Goal: Transaction & Acquisition: Download file/media

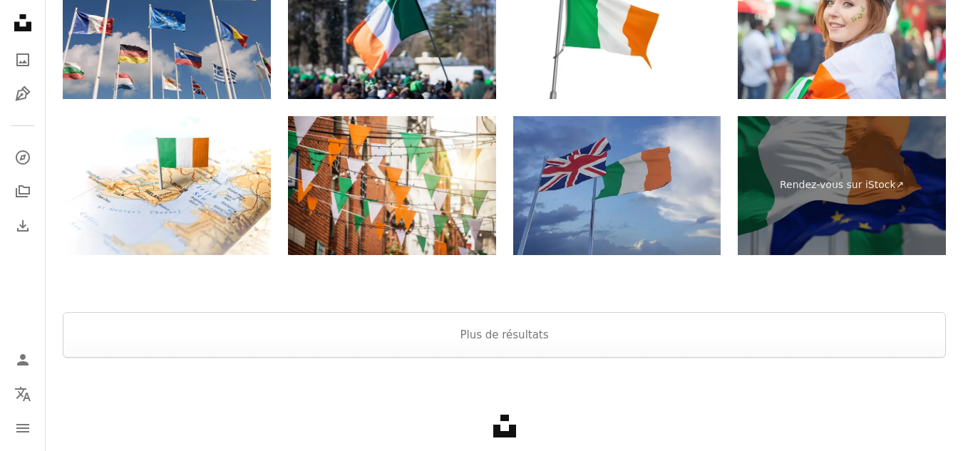
scroll to position [3327, 0]
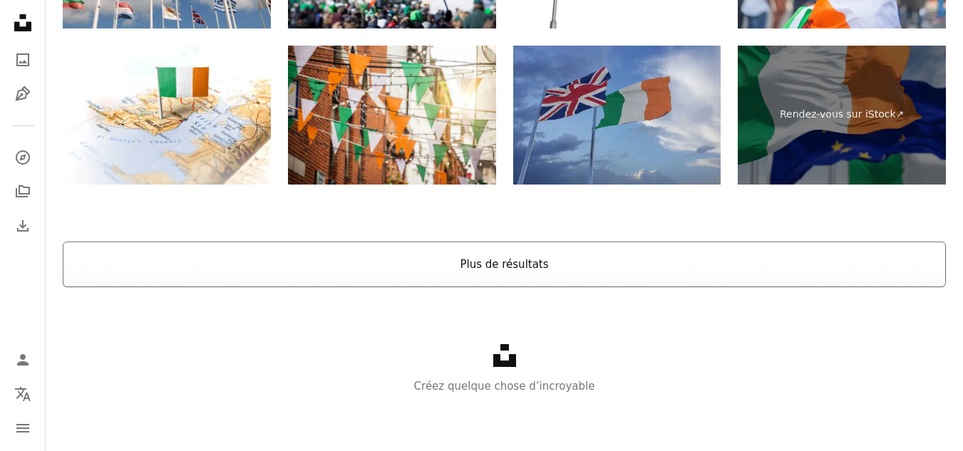
click at [517, 272] on button "Plus de résultats" at bounding box center [504, 265] width 883 height 46
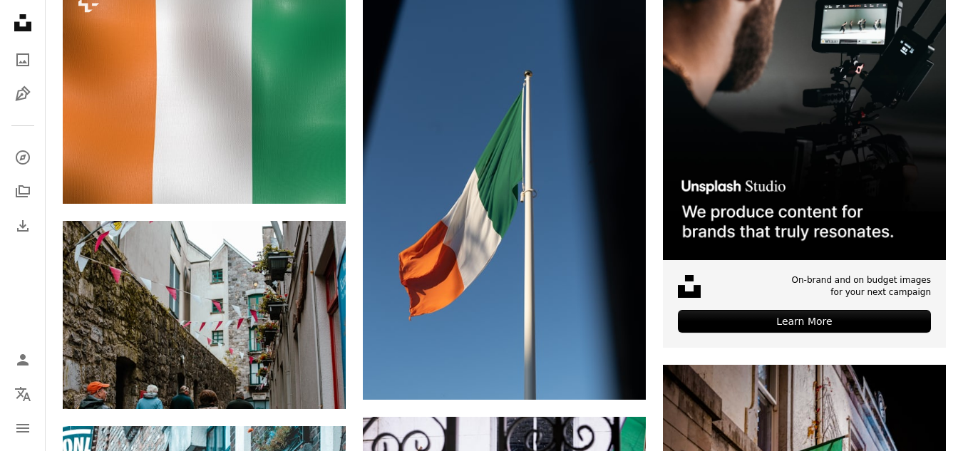
scroll to position [0, 0]
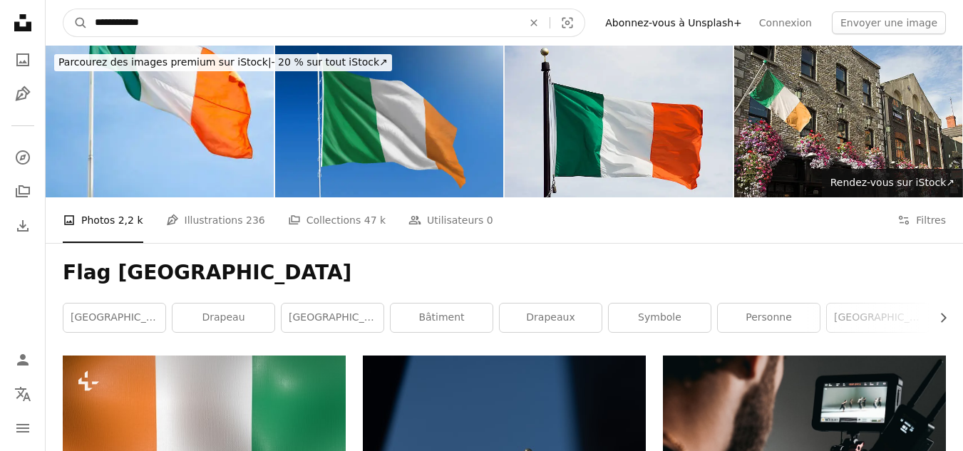
drag, startPoint x: 112, startPoint y: 24, endPoint x: 92, endPoint y: 28, distance: 20.3
click at [92, 28] on input "**********" at bounding box center [303, 22] width 431 height 27
click at [160, 21] on input "*******" at bounding box center [303, 22] width 431 height 27
type input "**********"
click at [76, 24] on icon "A magnifying glass" at bounding box center [75, 23] width 24 height 14
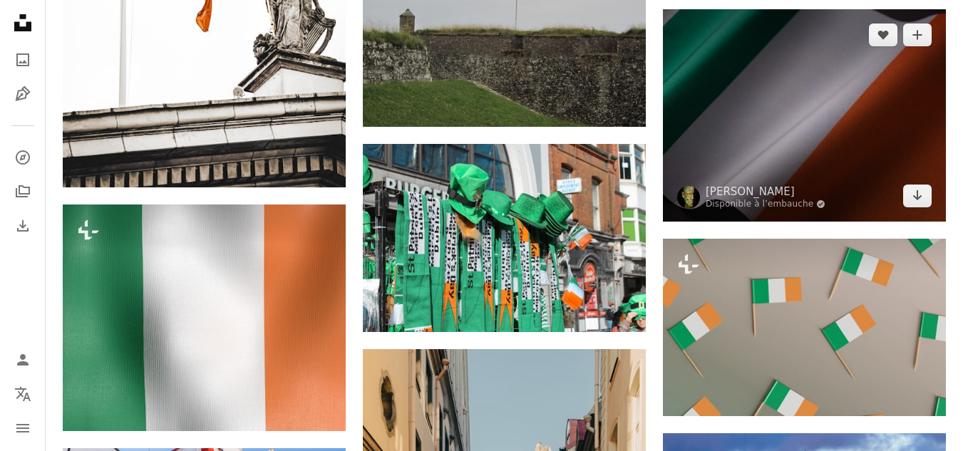
scroll to position [1141, 0]
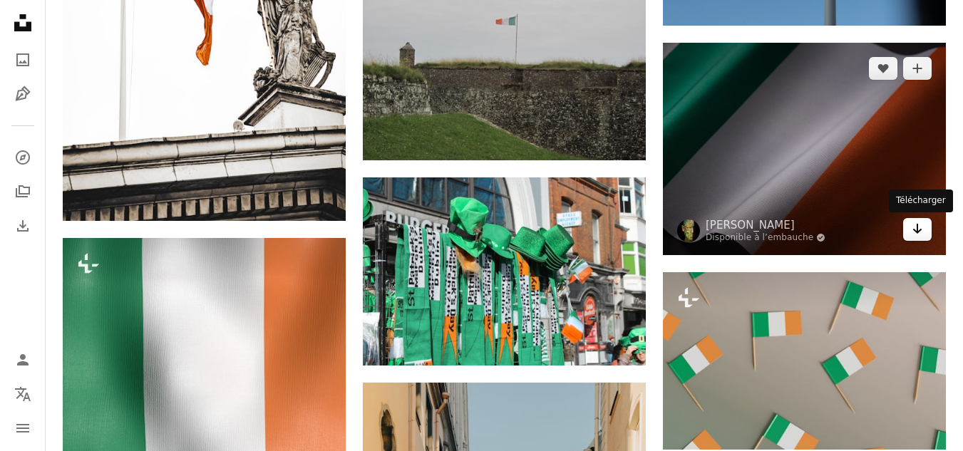
click at [915, 234] on icon "Arrow pointing down" at bounding box center [917, 228] width 11 height 17
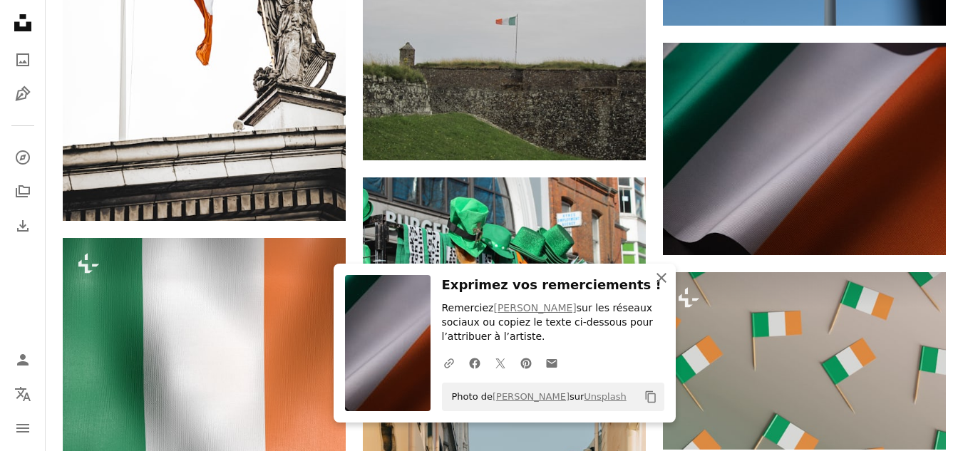
click at [661, 277] on icon "button" at bounding box center [662, 278] width 10 height 10
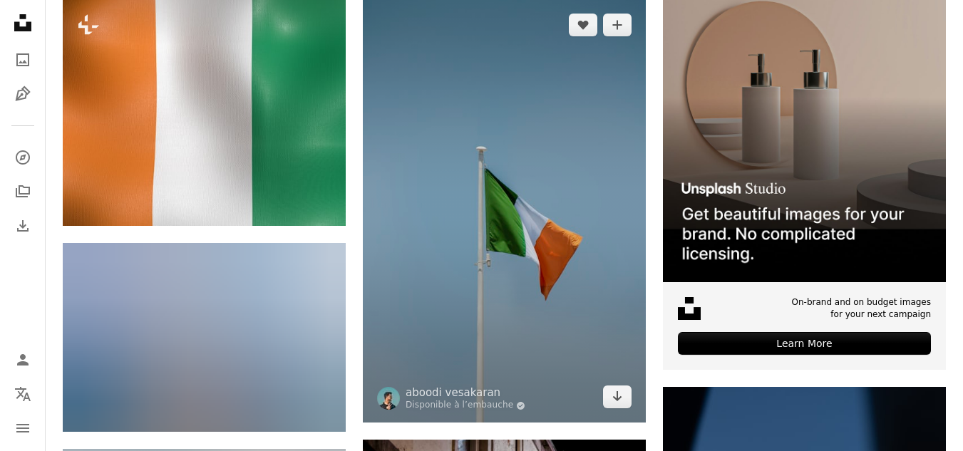
scroll to position [0, 0]
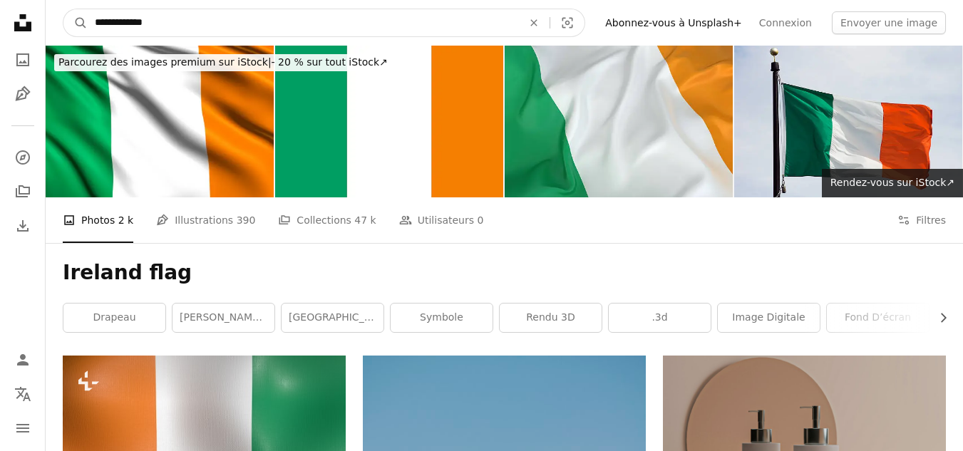
drag, startPoint x: 126, startPoint y: 22, endPoint x: 91, endPoint y: 25, distance: 35.8
click at [91, 25] on input "**********" at bounding box center [303, 22] width 431 height 27
type input "**********"
click at [573, 21] on icon "Recherche de visuels" at bounding box center [568, 23] width 11 height 11
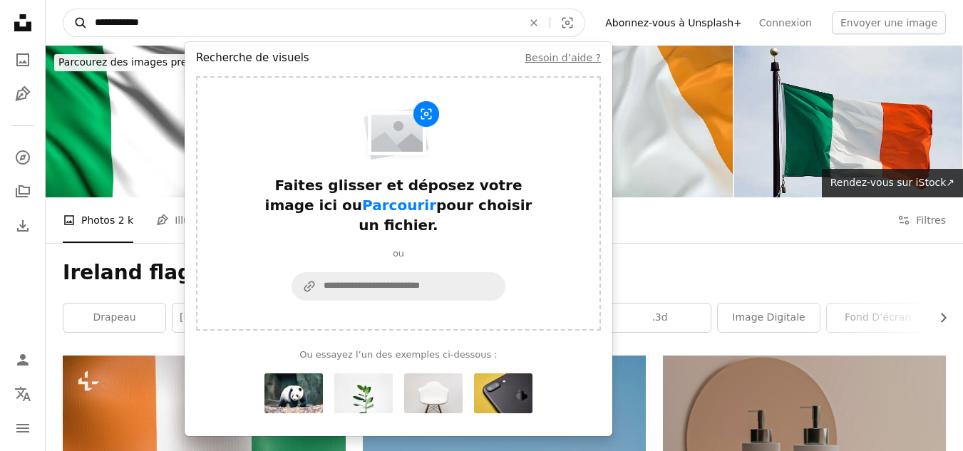
click at [83, 16] on icon "A magnifying glass" at bounding box center [75, 23] width 24 height 14
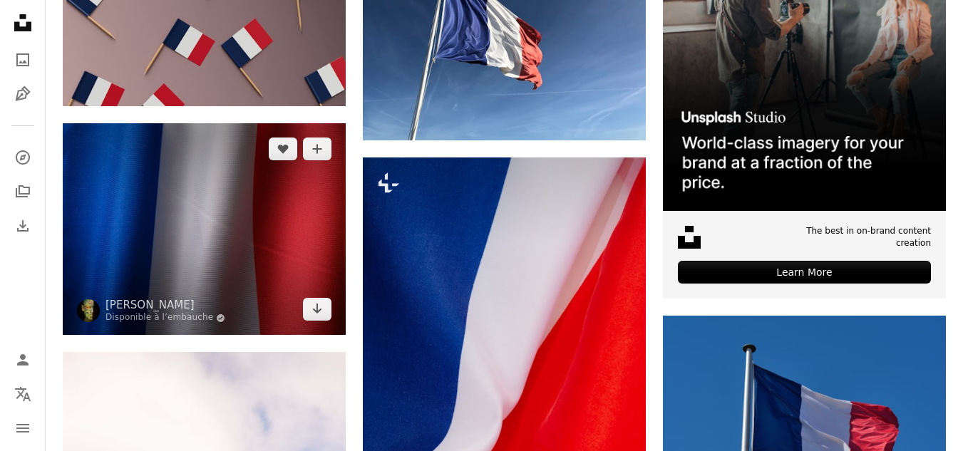
scroll to position [570, 0]
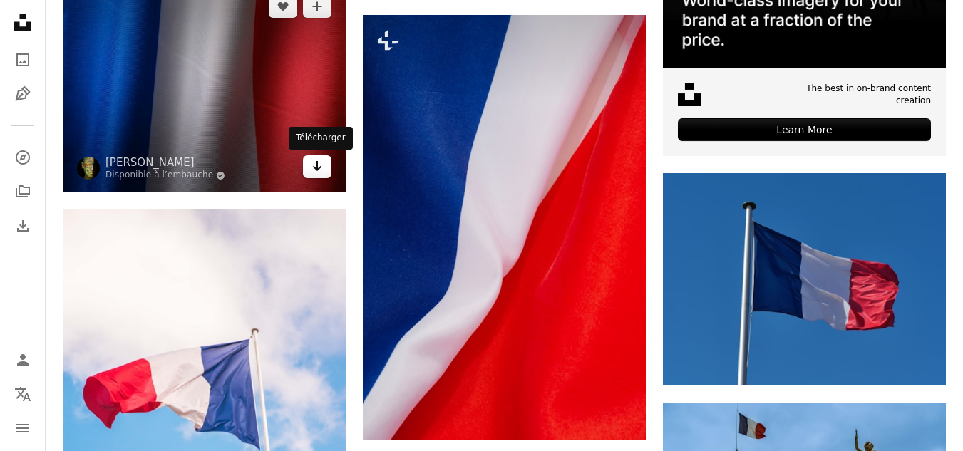
click at [319, 168] on icon "Télécharger" at bounding box center [317, 166] width 9 height 10
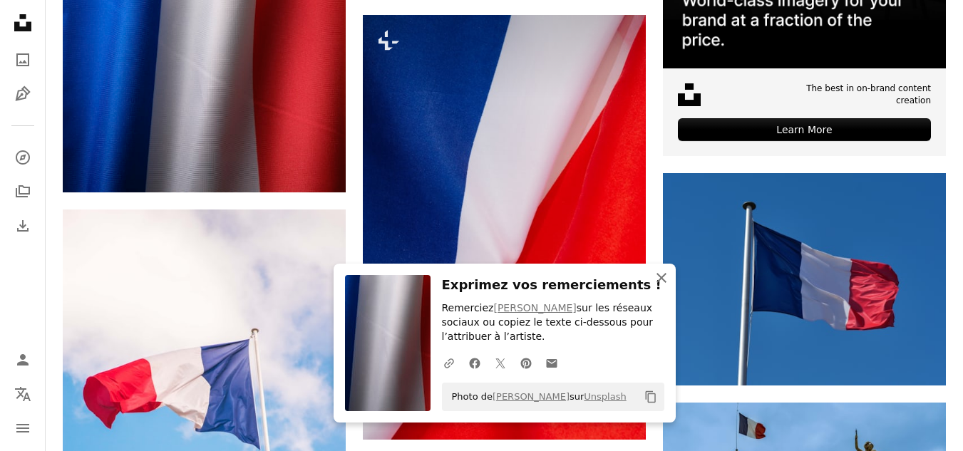
click at [663, 279] on icon "button" at bounding box center [662, 278] width 10 height 10
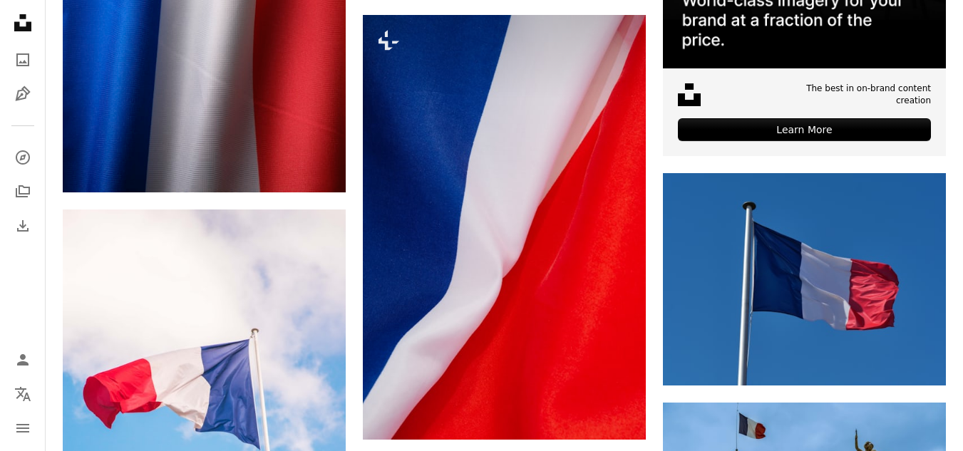
click at [661, 287] on icon "button" at bounding box center [662, 292] width 10 height 10
click at [662, 287] on icon "button" at bounding box center [662, 292] width 10 height 10
click at [658, 287] on icon "button" at bounding box center [662, 292] width 10 height 10
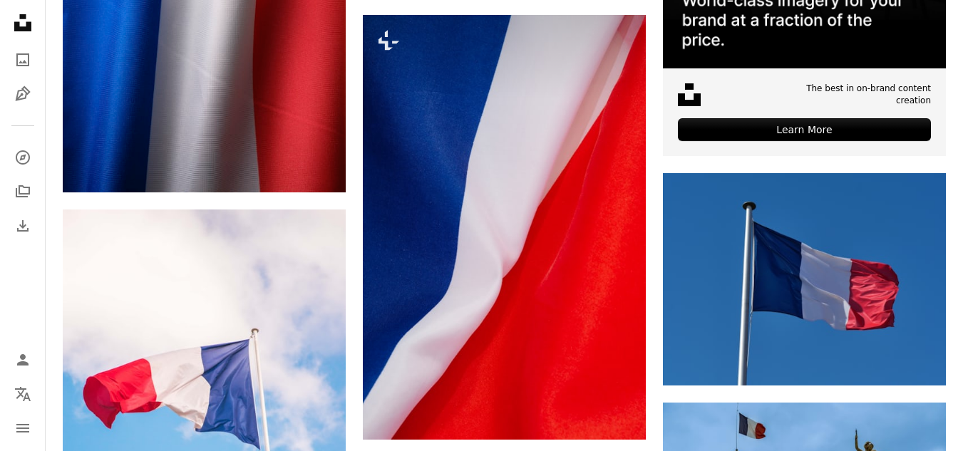
click at [662, 284] on icon "An X shape" at bounding box center [661, 292] width 17 height 17
click at [668, 284] on icon "An X shape" at bounding box center [661, 292] width 17 height 17
click at [662, 287] on icon "button" at bounding box center [662, 292] width 10 height 10
click at [658, 287] on icon "button" at bounding box center [662, 292] width 10 height 10
click at [659, 287] on icon "button" at bounding box center [662, 292] width 10 height 10
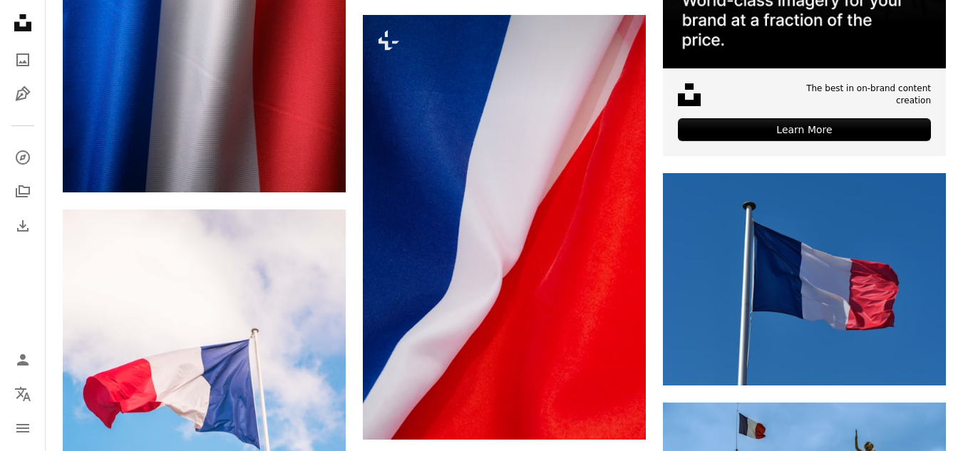
click at [659, 287] on icon "button" at bounding box center [662, 292] width 10 height 10
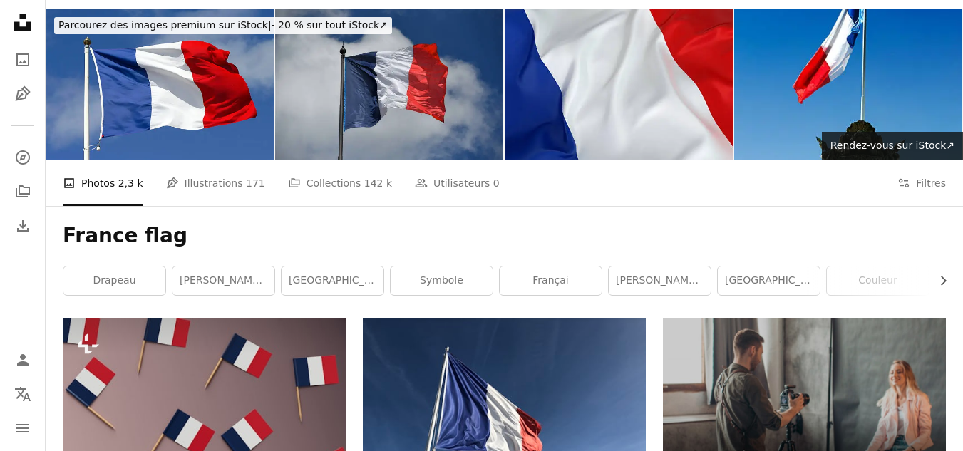
scroll to position [0, 0]
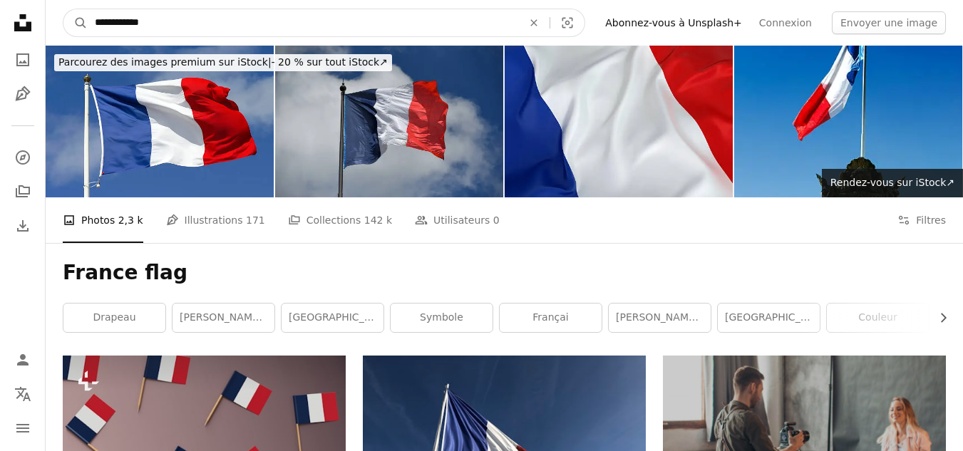
drag, startPoint x: 124, startPoint y: 25, endPoint x: 143, endPoint y: 19, distance: 20.3
click at [143, 19] on input "**********" at bounding box center [303, 22] width 431 height 27
type input "**********"
click at [63, 9] on button "A magnifying glass" at bounding box center [75, 22] width 24 height 27
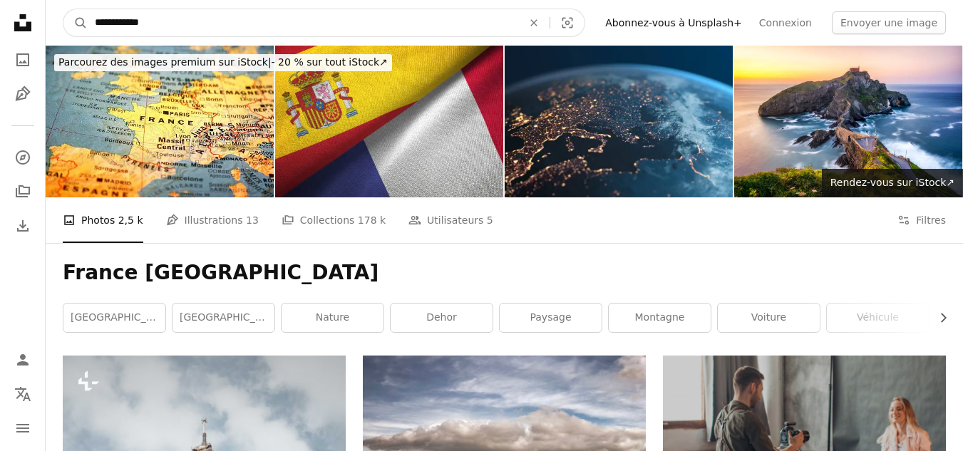
drag, startPoint x: 123, startPoint y: 21, endPoint x: 89, endPoint y: 21, distance: 34.2
click at [89, 21] on input "**********" at bounding box center [303, 22] width 431 height 27
click at [196, 22] on input "*****" at bounding box center [303, 22] width 431 height 27
type input "**********"
click at [83, 25] on icon "Rechercher des visuels sur tout le site" at bounding box center [81, 23] width 11 height 11
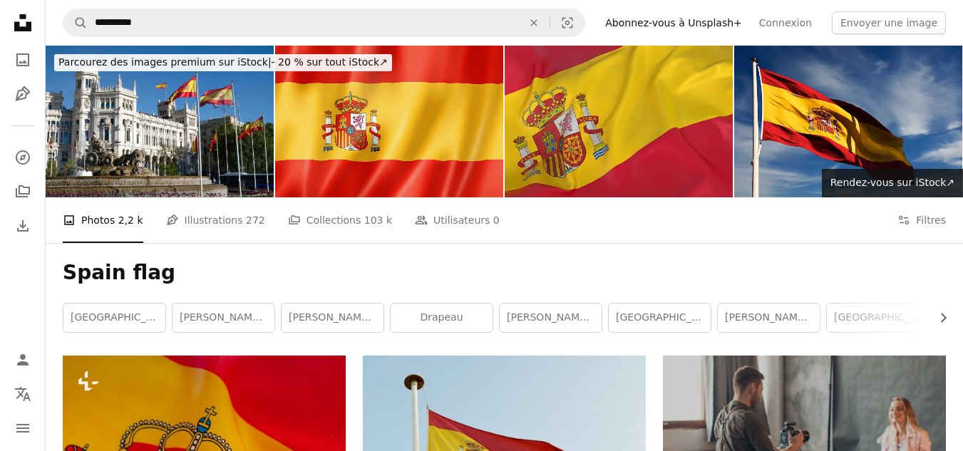
drag, startPoint x: 446, startPoint y: 132, endPoint x: 545, endPoint y: 200, distance: 120.4
click at [448, 132] on img at bounding box center [389, 122] width 228 height 152
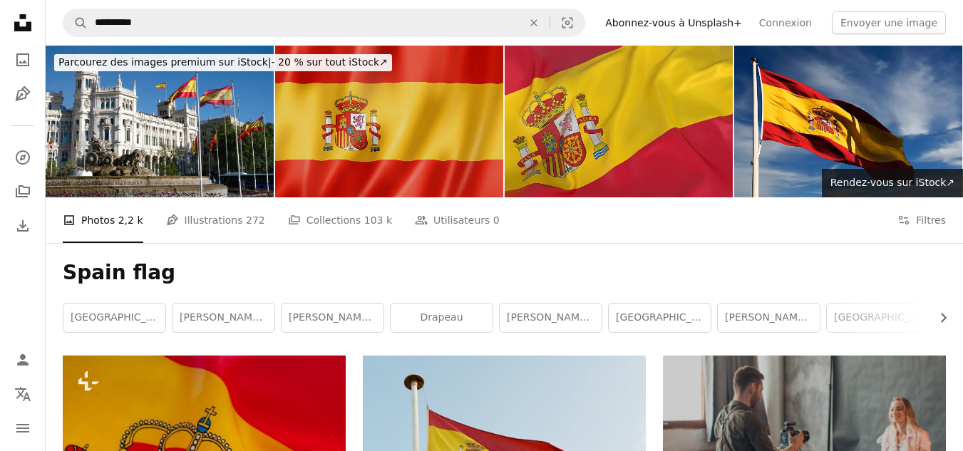
click at [474, 163] on img at bounding box center [389, 122] width 228 height 152
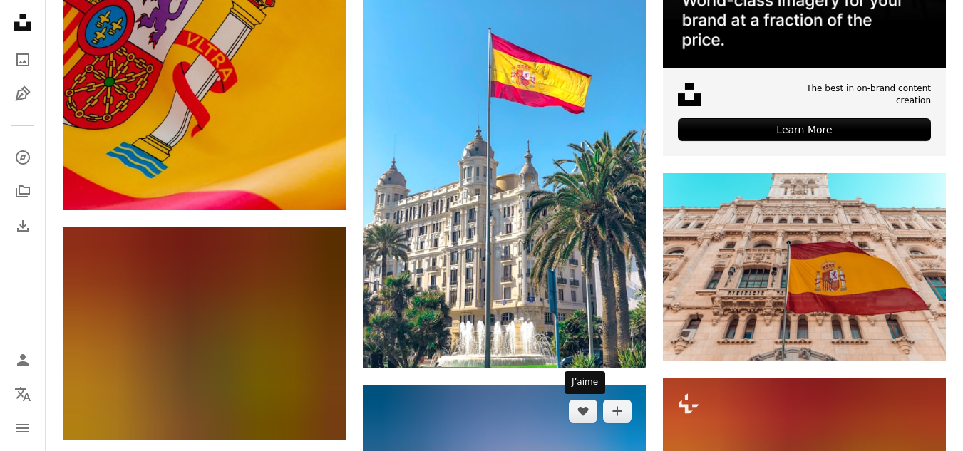
scroll to position [784, 0]
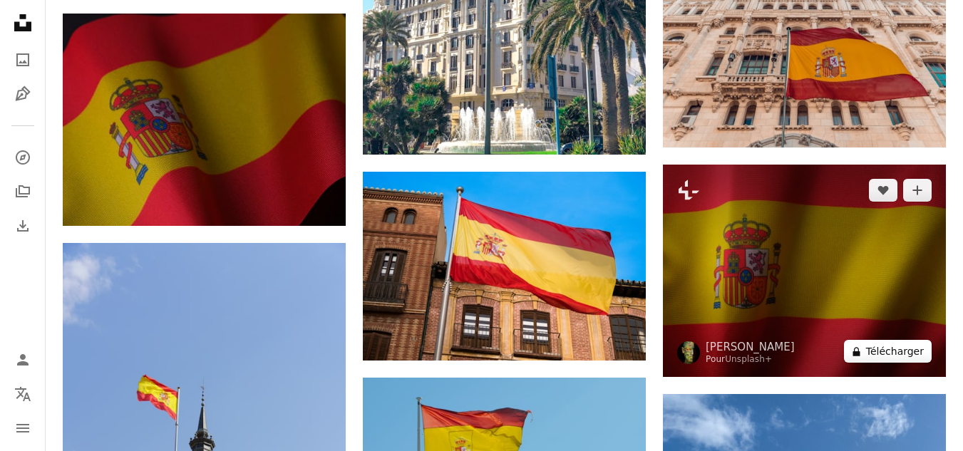
click at [901, 357] on button "A lock Télécharger" at bounding box center [888, 351] width 88 height 23
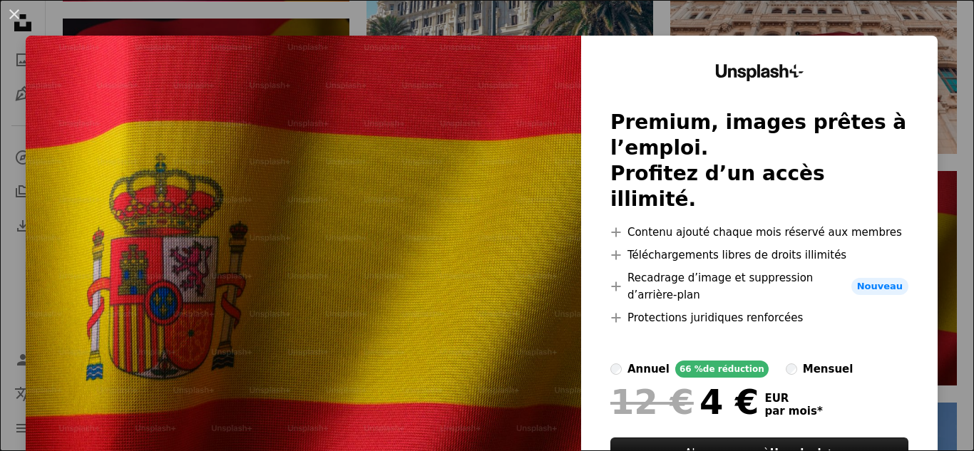
click at [514, 248] on img at bounding box center [303, 290] width 555 height 508
click at [9, 9] on button "An X shape" at bounding box center [14, 14] width 17 height 17
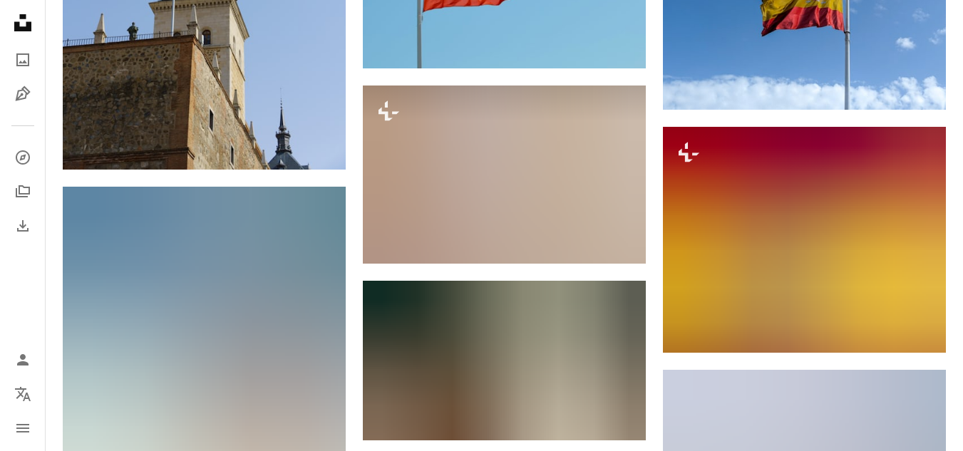
scroll to position [1283, 0]
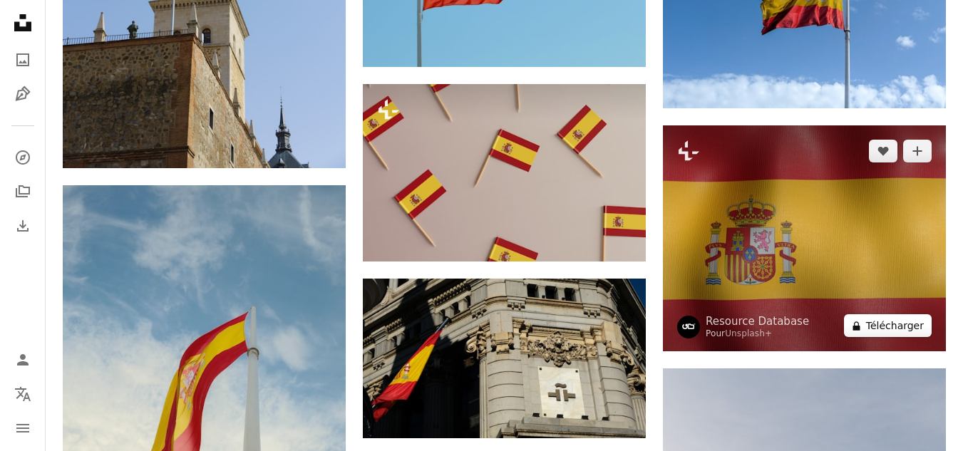
click at [900, 329] on button "A lock Télécharger" at bounding box center [888, 325] width 88 height 23
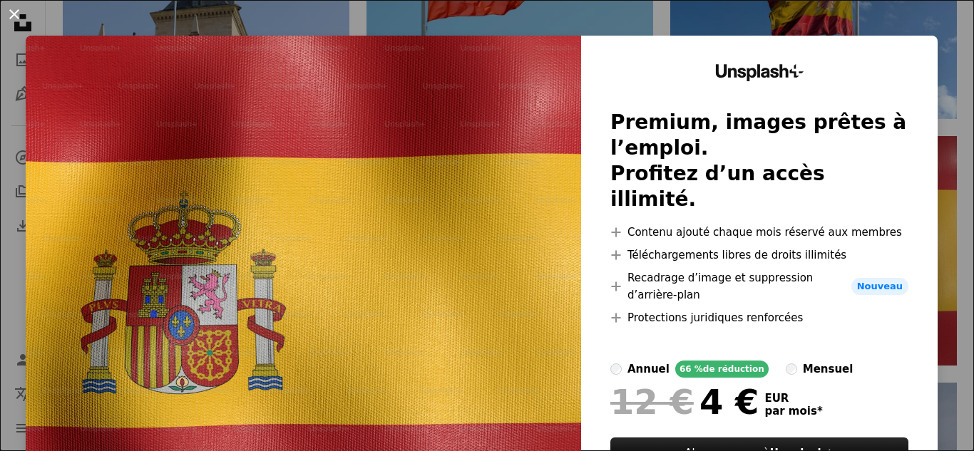
click at [9, 17] on button "An X shape" at bounding box center [14, 14] width 17 height 17
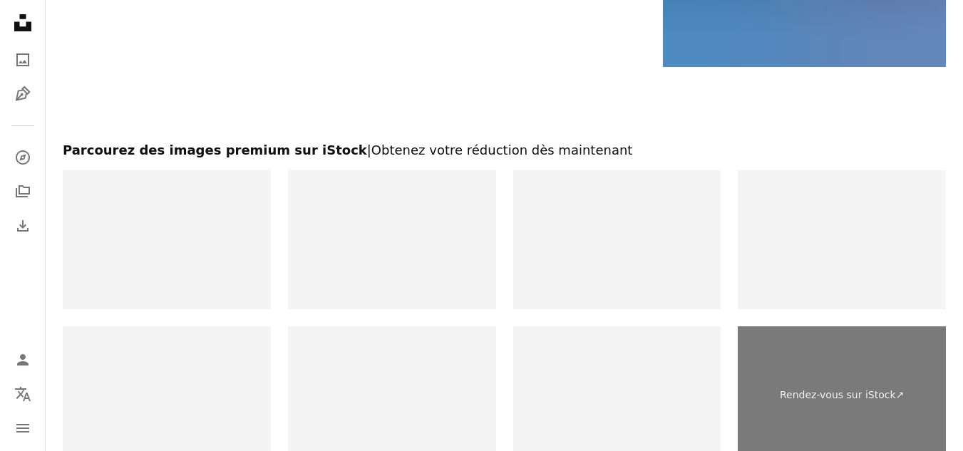
scroll to position [2781, 0]
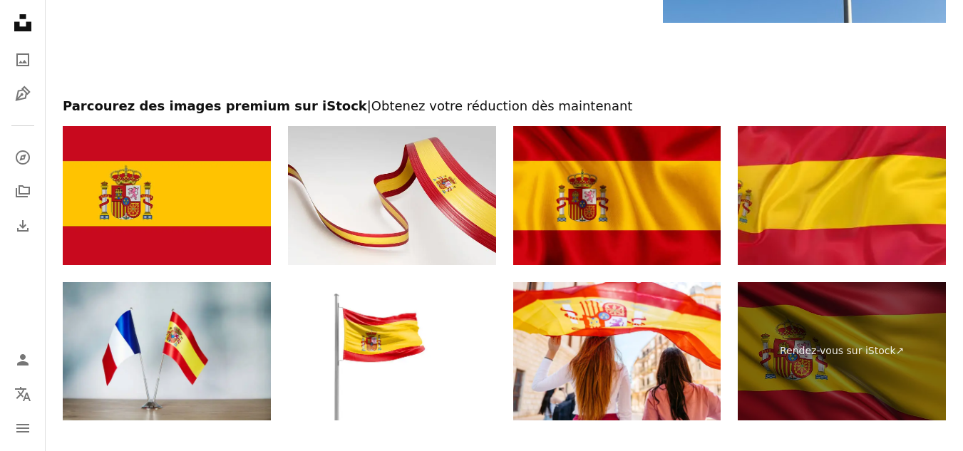
click at [722, 272] on div "Rendez-vous sur iStock ↗" at bounding box center [504, 273] width 883 height 294
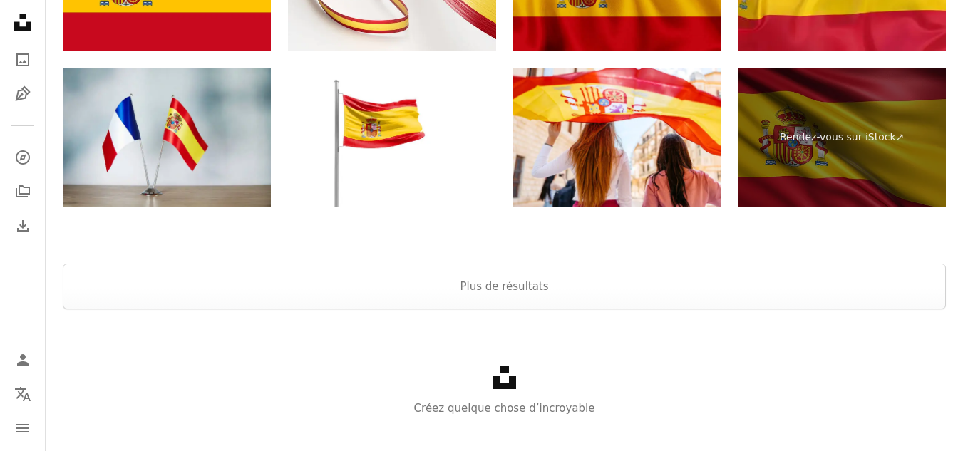
scroll to position [2852, 0]
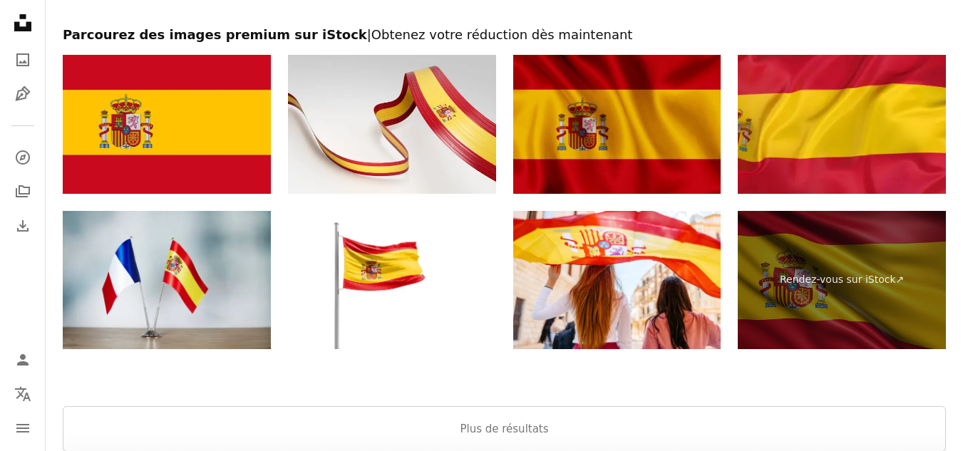
click at [683, 140] on img at bounding box center [617, 124] width 208 height 139
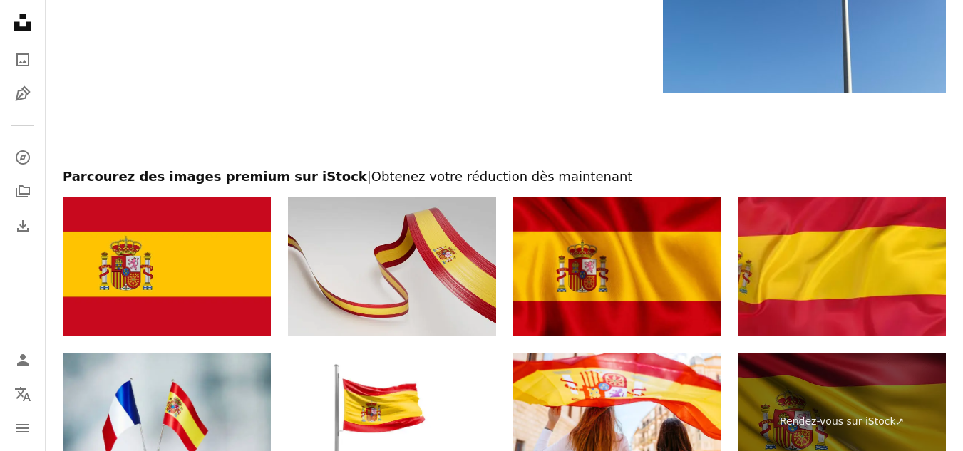
scroll to position [2709, 0]
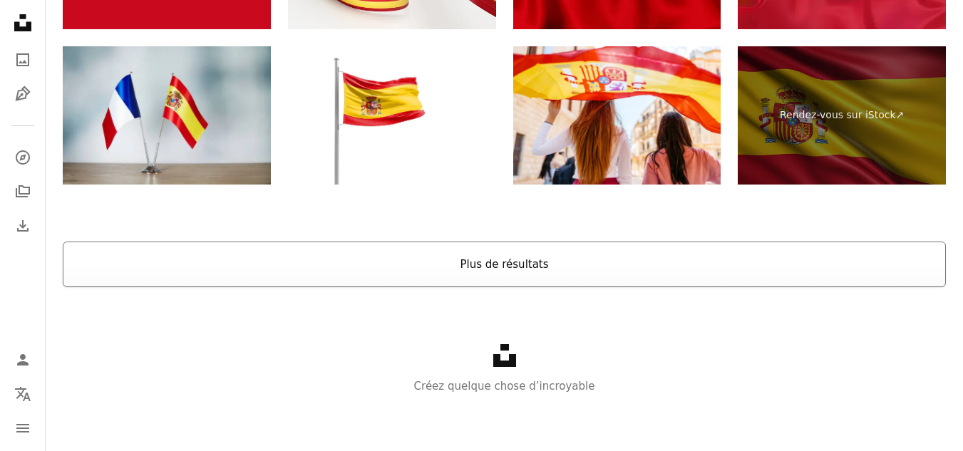
click at [525, 265] on button "Plus de résultats" at bounding box center [504, 265] width 883 height 46
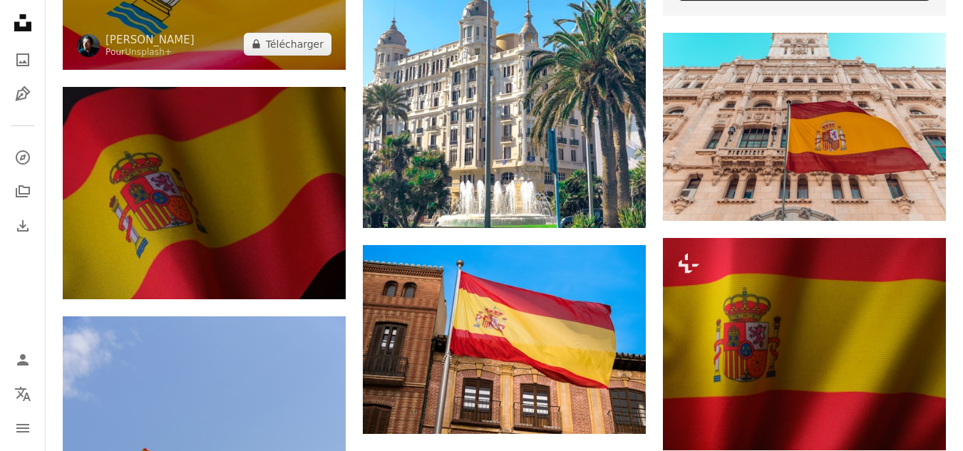
scroll to position [713, 0]
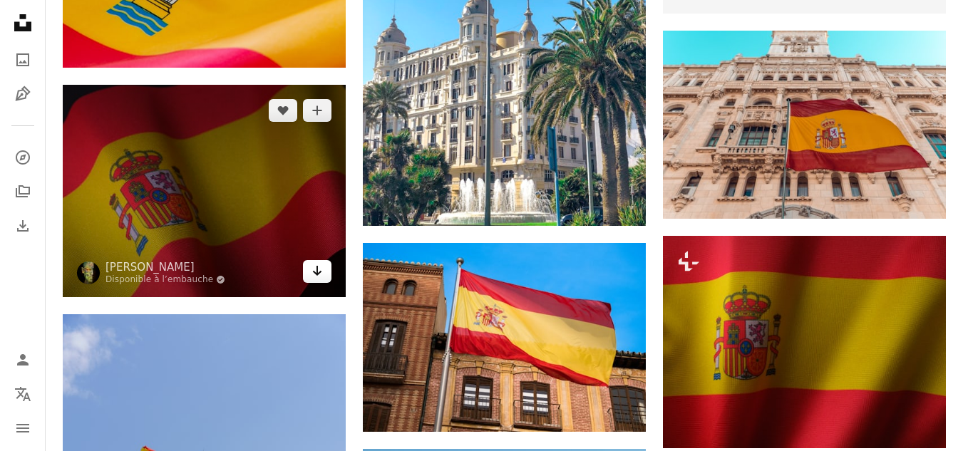
click at [319, 274] on icon "Arrow pointing down" at bounding box center [317, 270] width 11 height 17
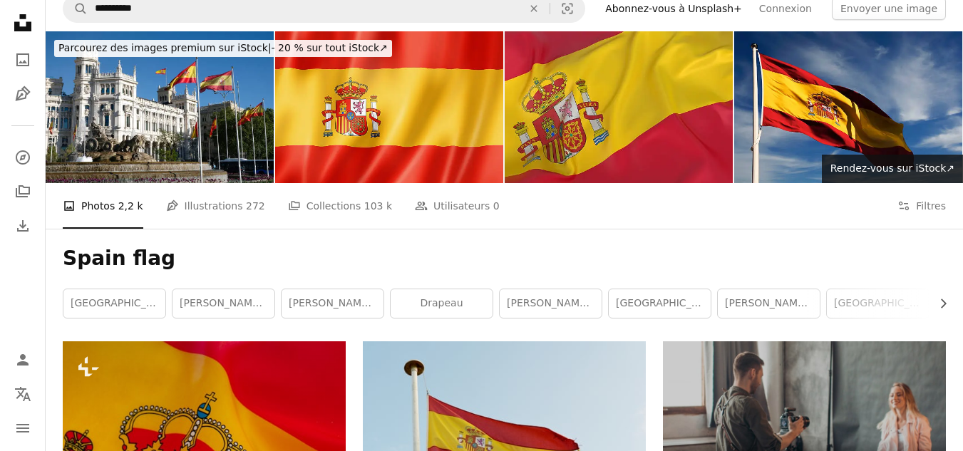
scroll to position [0, 0]
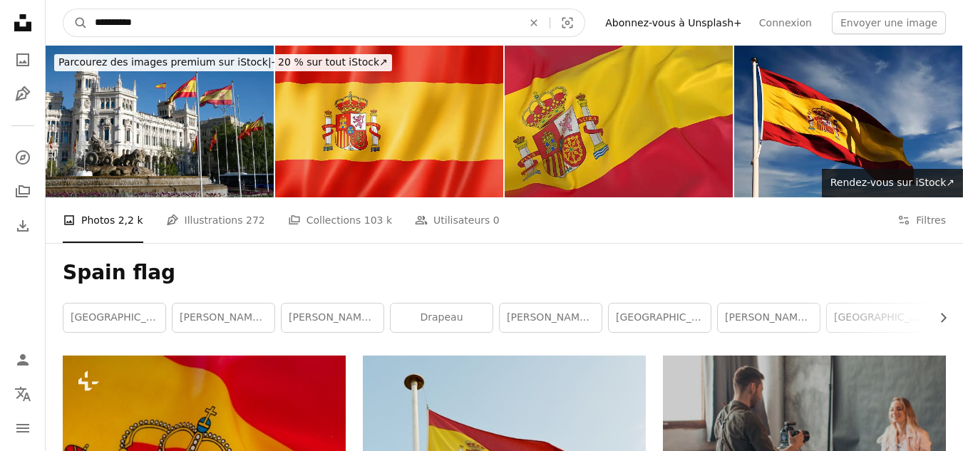
drag, startPoint x: 120, startPoint y: 25, endPoint x: 96, endPoint y: 32, distance: 25.3
click at [93, 31] on input "**********" at bounding box center [303, 22] width 431 height 27
type input "**********"
click at [74, 21] on icon "A magnifying glass" at bounding box center [75, 23] width 24 height 14
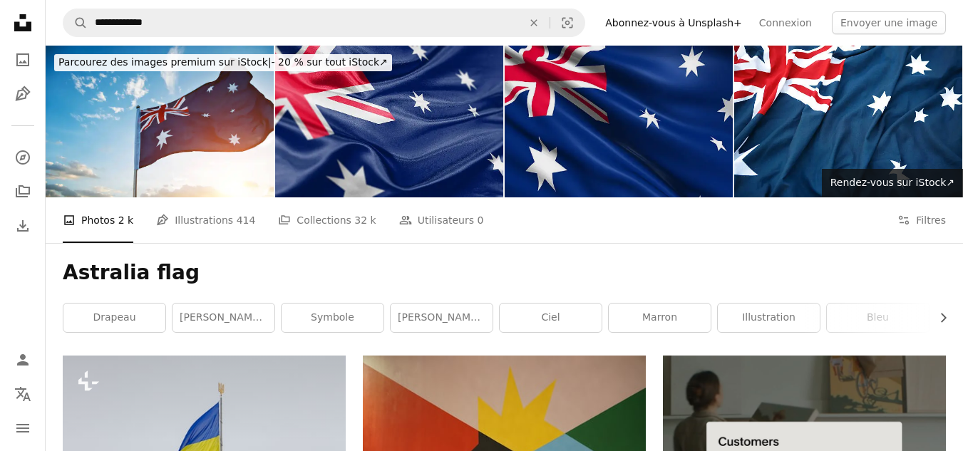
click at [694, 156] on img at bounding box center [619, 122] width 228 height 152
